Goal: Transaction & Acquisition: Subscribe to service/newsletter

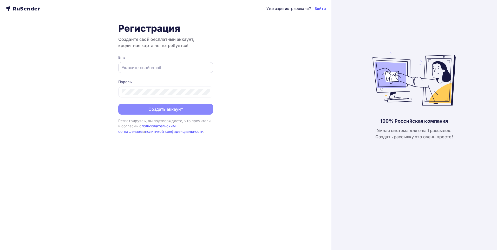
click at [151, 63] on div at bounding box center [165, 67] width 95 height 11
click at [152, 69] on input "text" at bounding box center [166, 67] width 88 height 6
type input "[EMAIL_ADDRESS][DOMAIN_NAME]"
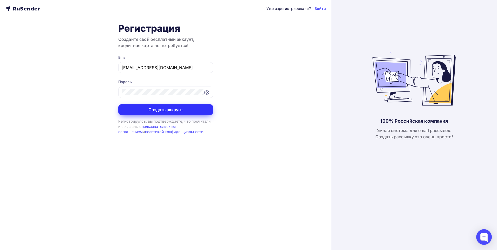
click at [175, 107] on button "Создать аккаунт" at bounding box center [165, 109] width 95 height 11
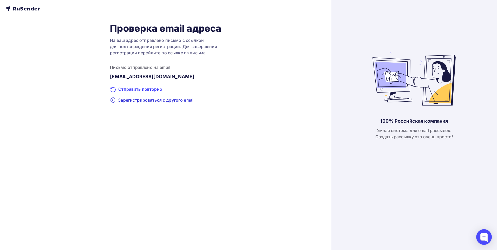
click at [146, 89] on div "Отправить повторно" at bounding box center [165, 89] width 111 height 7
click at [222, 93] on div "Проверка email адреса На ваш адрес отправлено письмо с ссылкой для подтверждени…" at bounding box center [165, 63] width 320 height 81
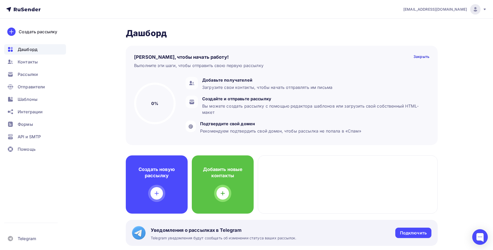
click at [237, 36] on h2 "Дашборд" at bounding box center [282, 33] width 312 height 10
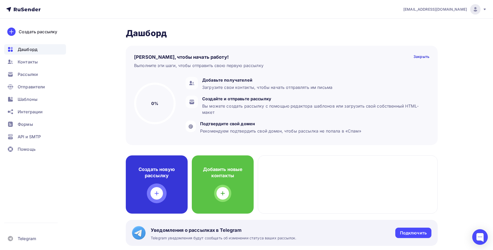
click at [157, 187] on div "Создать новую рассылку" at bounding box center [157, 184] width 62 height 58
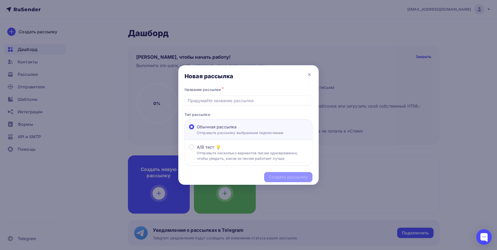
click at [218, 106] on div "Название рассылки * Тип рассылки Обычная рассылка Отправьте рассылку выбранным …" at bounding box center [248, 126] width 140 height 80
click at [219, 103] on input "text" at bounding box center [249, 100] width 122 height 6
type input "L"
click at [201, 102] on input "IT" at bounding box center [249, 100] width 122 height 6
type input "IT 25-26"
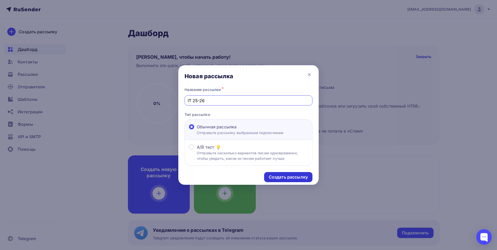
click at [292, 181] on div "Создать рассылку" at bounding box center [288, 177] width 48 height 10
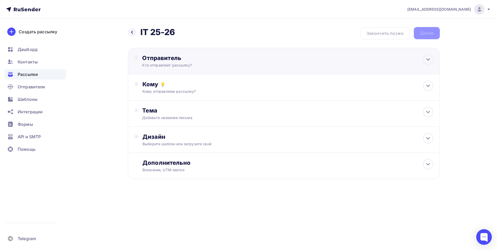
click at [266, 68] on div "Отправитель Кто отправляет рассылку? Email * Нет отправителей Добавить отправит…" at bounding box center [284, 61] width 312 height 27
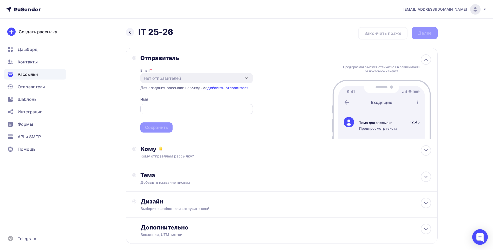
click at [177, 108] on input "text" at bounding box center [196, 109] width 107 height 6
type input "[EMAIL_ADDRESS][DOMAIN_NAME]"
click at [173, 125] on span "aleksa.gubal@gmail.com Сохранить" at bounding box center [196, 117] width 113 height 31
click at [158, 128] on span "aleksa.gubal@gmail.com Сохранить" at bounding box center [196, 117] width 113 height 31
drag, startPoint x: 446, startPoint y: 71, endPoint x: 438, endPoint y: 65, distance: 9.9
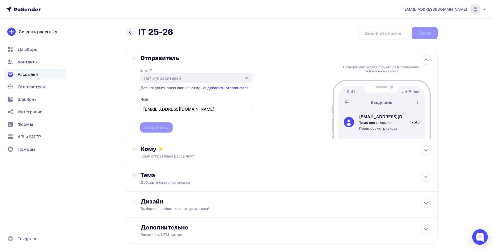
click at [446, 71] on div "Назад IT 25-26 IT 25-26 Закончить позже Далее Отправитель Email * Нет отправите…" at bounding box center [247, 148] width 426 height 259
click at [428, 60] on icon at bounding box center [426, 59] width 6 height 6
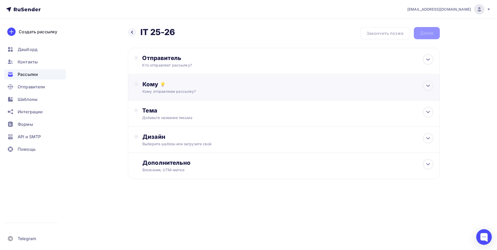
click at [228, 93] on div "Кому отправляем рассылку?" at bounding box center [273, 91] width 262 height 5
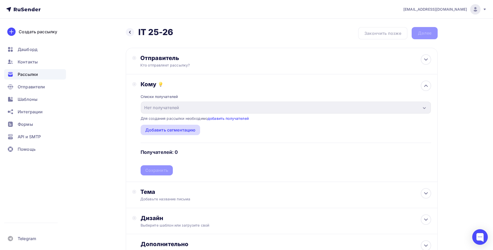
click at [173, 129] on div "Добавить сегментацию" at bounding box center [170, 130] width 50 height 6
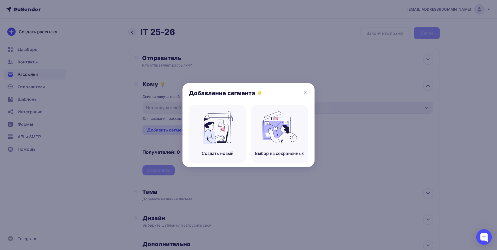
click at [301, 94] on div "Добавление сегмента" at bounding box center [248, 94] width 132 height 22
click at [306, 90] on icon at bounding box center [305, 92] width 6 height 6
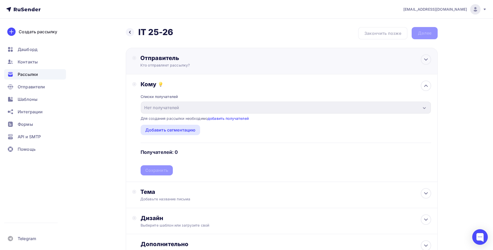
click at [221, 63] on div "Кто отправляет рассылку?" at bounding box center [190, 65] width 101 height 5
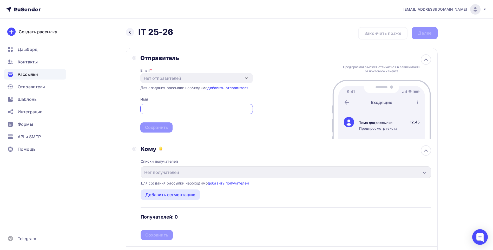
click at [163, 105] on div at bounding box center [196, 109] width 113 height 10
click at [165, 110] on input "text" at bounding box center [196, 109] width 107 height 6
click at [156, 124] on span "aleksa.gubal@gmail.com Сохранить" at bounding box center [196, 117] width 113 height 31
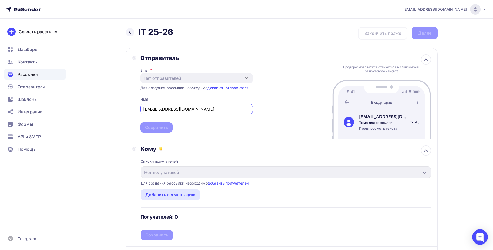
click at [203, 107] on input "[EMAIL_ADDRESS][DOMAIN_NAME]" at bounding box center [196, 109] width 107 height 6
click at [205, 113] on div "[EMAIL_ADDRESS][DOMAIN_NAME]" at bounding box center [196, 109] width 113 height 10
click at [199, 111] on input "[EMAIL_ADDRESS][DOMAIN_NAME]" at bounding box center [196, 109] width 107 height 6
type input "a"
click at [205, 54] on div "Отправитель" at bounding box center [196, 57] width 113 height 7
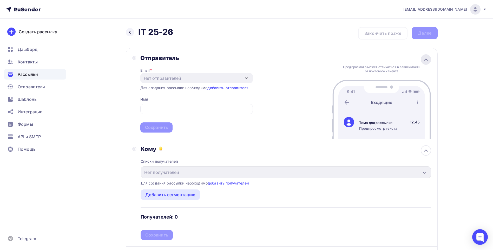
click at [426, 60] on icon at bounding box center [426, 59] width 6 height 6
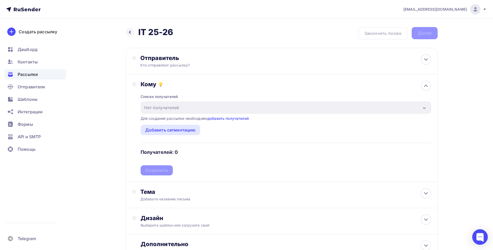
click at [175, 63] on div "Кто отправляет рассылку?" at bounding box center [190, 65] width 101 height 5
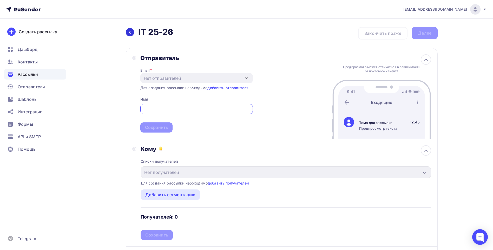
click at [131, 32] on icon at bounding box center [130, 32] width 4 height 4
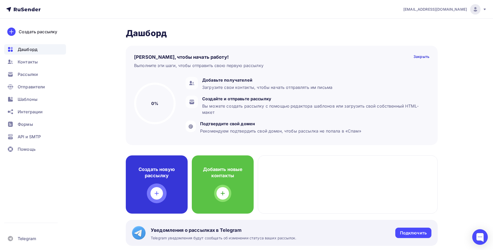
click at [167, 187] on div "Создать новую рассылку" at bounding box center [157, 184] width 62 height 58
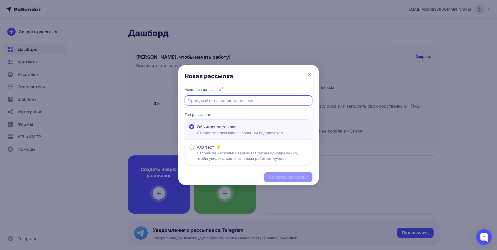
click at [232, 103] on input "text" at bounding box center [249, 100] width 122 height 6
type input "IT 25-26"
click at [284, 176] on div "Создать рассылку" at bounding box center [288, 177] width 39 height 6
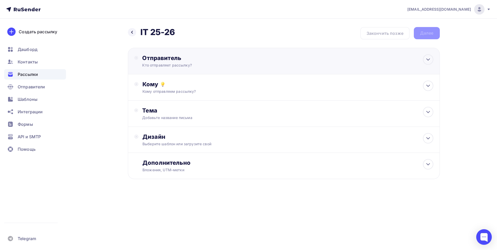
click at [203, 57] on div "Отправитель" at bounding box center [198, 57] width 113 height 7
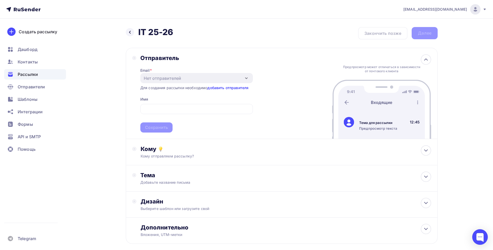
click at [229, 88] on link "добавить отправителя" at bounding box center [227, 88] width 41 height 4
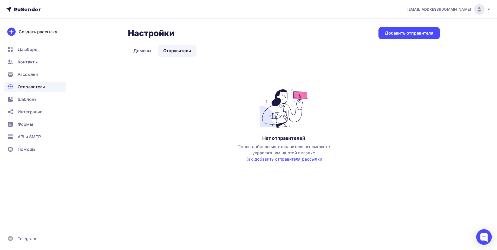
drag, startPoint x: 259, startPoint y: 193, endPoint x: 362, endPoint y: 65, distance: 164.1
drag, startPoint x: 362, startPoint y: 65, endPoint x: 387, endPoint y: 33, distance: 40.4
click at [387, 33] on div "Добавить отправителя" at bounding box center [409, 33] width 49 height 6
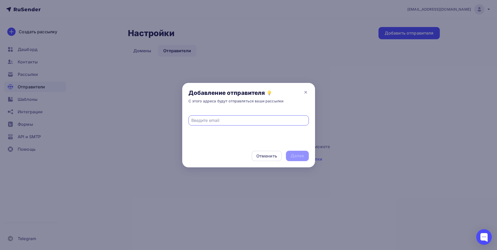
click at [227, 121] on input "text" at bounding box center [248, 120] width 114 height 6
type input "[EMAIL_ADDRESS][DOMAIN_NAME]"
click at [293, 154] on div "Далее" at bounding box center [298, 156] width 14 height 6
drag, startPoint x: 248, startPoint y: 121, endPoint x: 169, endPoint y: 128, distance: 79.1
click at [169, 128] on div "Добавление отправителя С этого адреса будут отправляться ваши рассылки aleksa.g…" at bounding box center [248, 125] width 497 height 250
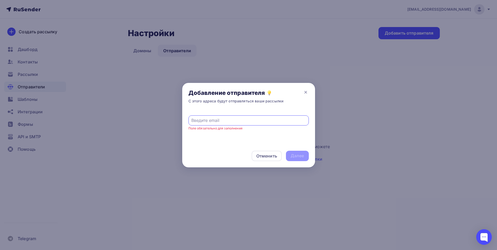
click at [228, 122] on input "text" at bounding box center [248, 120] width 114 height 6
type input "arinadorofeeva888@gmail.com"
click at [302, 155] on div "Далее" at bounding box center [298, 156] width 14 height 6
click at [307, 92] on icon at bounding box center [305, 92] width 6 height 6
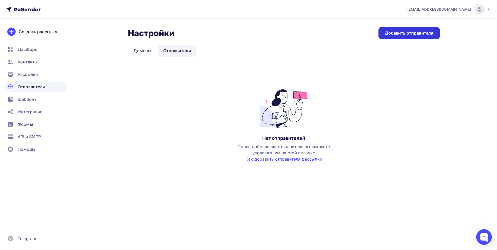
click at [398, 35] on div "Добавить отправителя" at bounding box center [409, 33] width 49 height 6
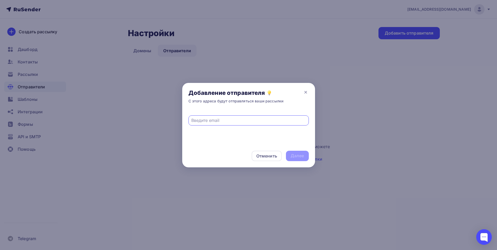
click at [255, 119] on input "text" at bounding box center [248, 120] width 114 height 6
type input "[EMAIL_ADDRESS][DOMAIN_NAME]"
click at [293, 154] on div "Далее" at bounding box center [298, 156] width 14 height 6
click at [306, 94] on icon at bounding box center [305, 92] width 6 height 6
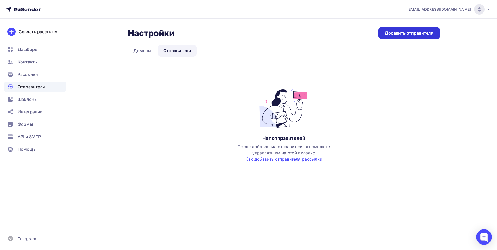
click at [395, 35] on div "Добавить отправителя" at bounding box center [409, 33] width 49 height 6
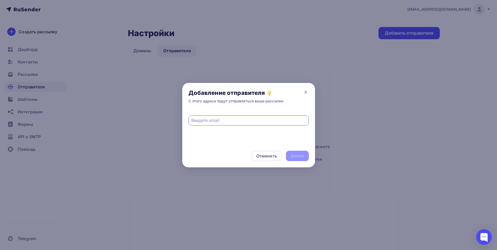
click at [283, 115] on span at bounding box center [248, 118] width 120 height 16
click at [281, 120] on input "text" at bounding box center [248, 120] width 114 height 6
click at [300, 95] on div "Добавление отправителя С этого адреса будут отправляться ваши рассылки" at bounding box center [248, 96] width 133 height 27
click at [304, 94] on icon at bounding box center [305, 92] width 6 height 6
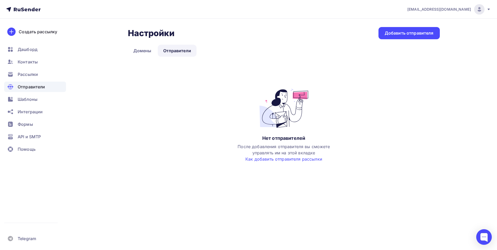
click at [181, 51] on link "Отправители" at bounding box center [177, 51] width 39 height 12
click at [146, 48] on link "Домены" at bounding box center [142, 51] width 29 height 12
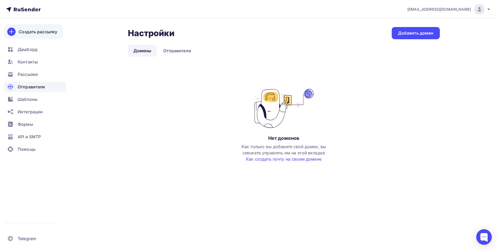
click at [14, 30] on icon at bounding box center [11, 32] width 6 height 6
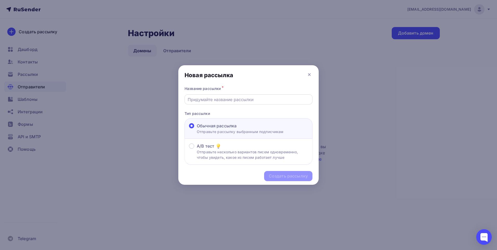
click at [241, 96] on div at bounding box center [249, 99] width 128 height 10
click at [308, 77] on icon at bounding box center [309, 74] width 6 height 6
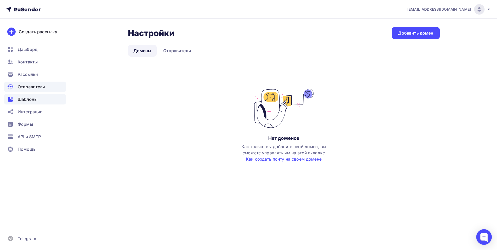
click at [53, 100] on div "Шаблоны" at bounding box center [35, 99] width 62 height 10
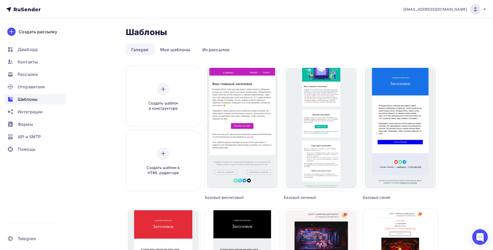
click at [360, 33] on div "Шаблоны Шаблоны" at bounding box center [282, 32] width 312 height 10
click at [23, 10] on icon at bounding box center [22, 10] width 3 height 4
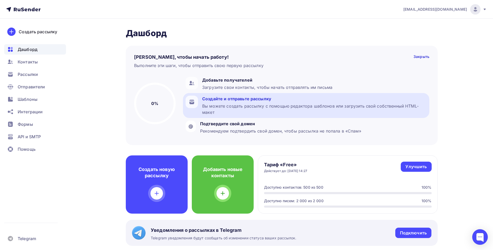
scroll to position [26, 0]
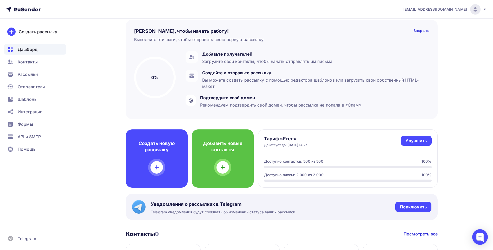
click at [479, 18] on nav "aleksa.gubal@gmail.com Аккаунт Тарифы Выйти Создать рассылку Дашборд Контакты Р…" at bounding box center [246, 9] width 493 height 19
click at [481, 11] on div "[EMAIL_ADDRESS][DOMAIN_NAME]" at bounding box center [444, 9] width 83 height 10
click at [430, 48] on link "Выйти" at bounding box center [439, 47] width 87 height 10
